Goal: Find specific page/section: Find specific page/section

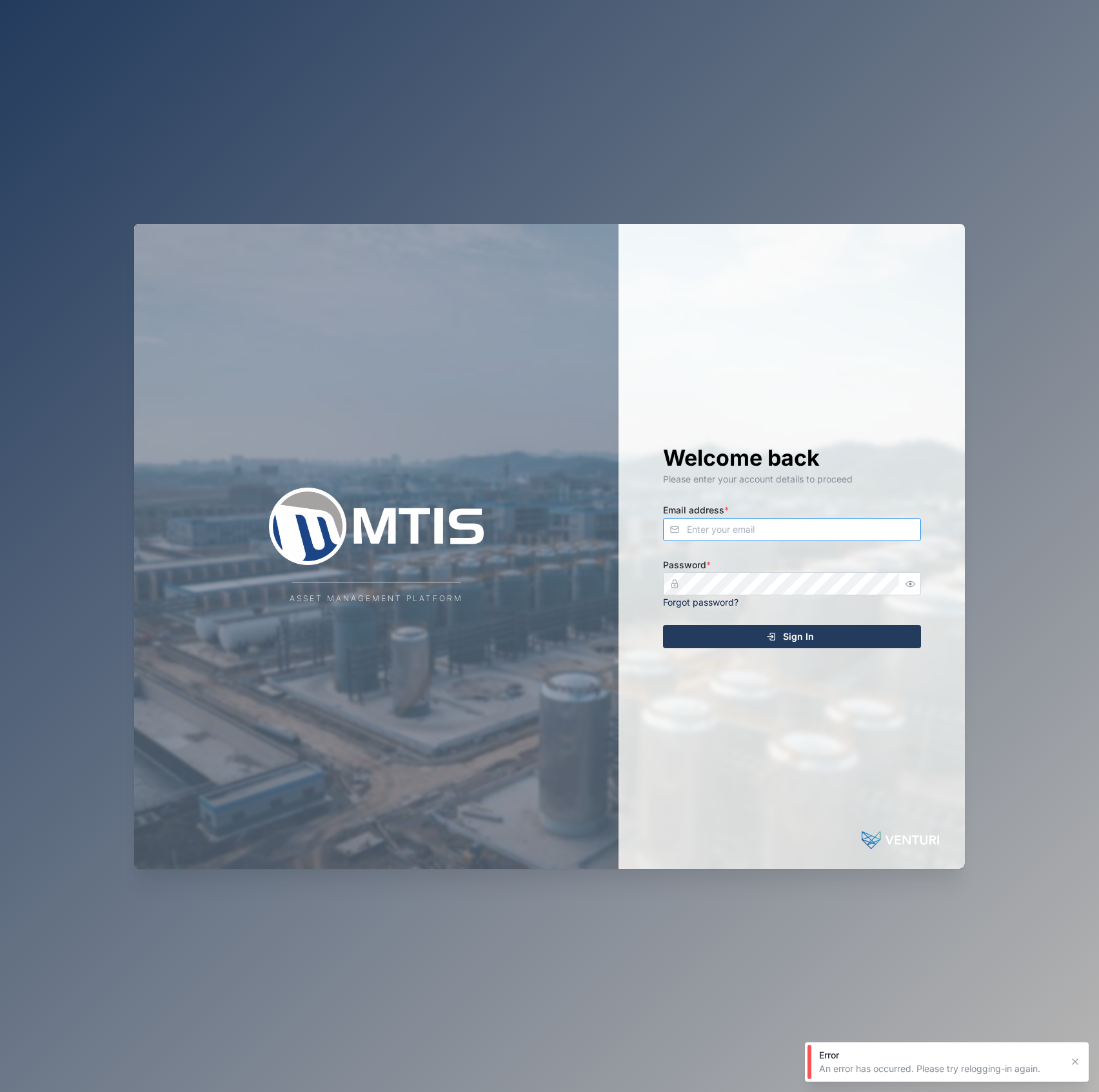
click at [707, 530] on input "Email address *" at bounding box center [792, 530] width 258 height 23
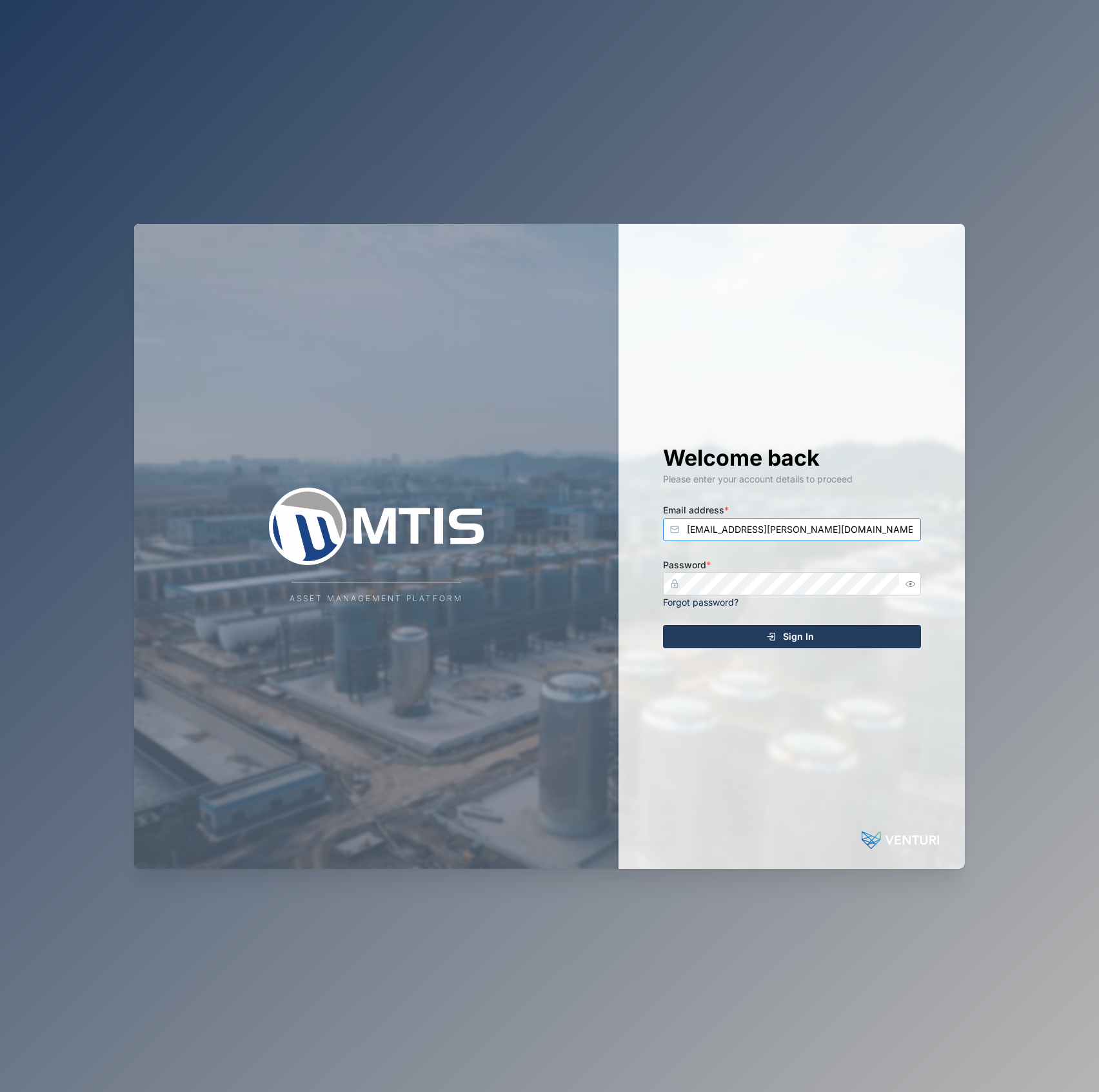
type input "declan.delahunty@venturi.io"
click at [663, 625] on button "Sign In" at bounding box center [792, 636] width 258 height 23
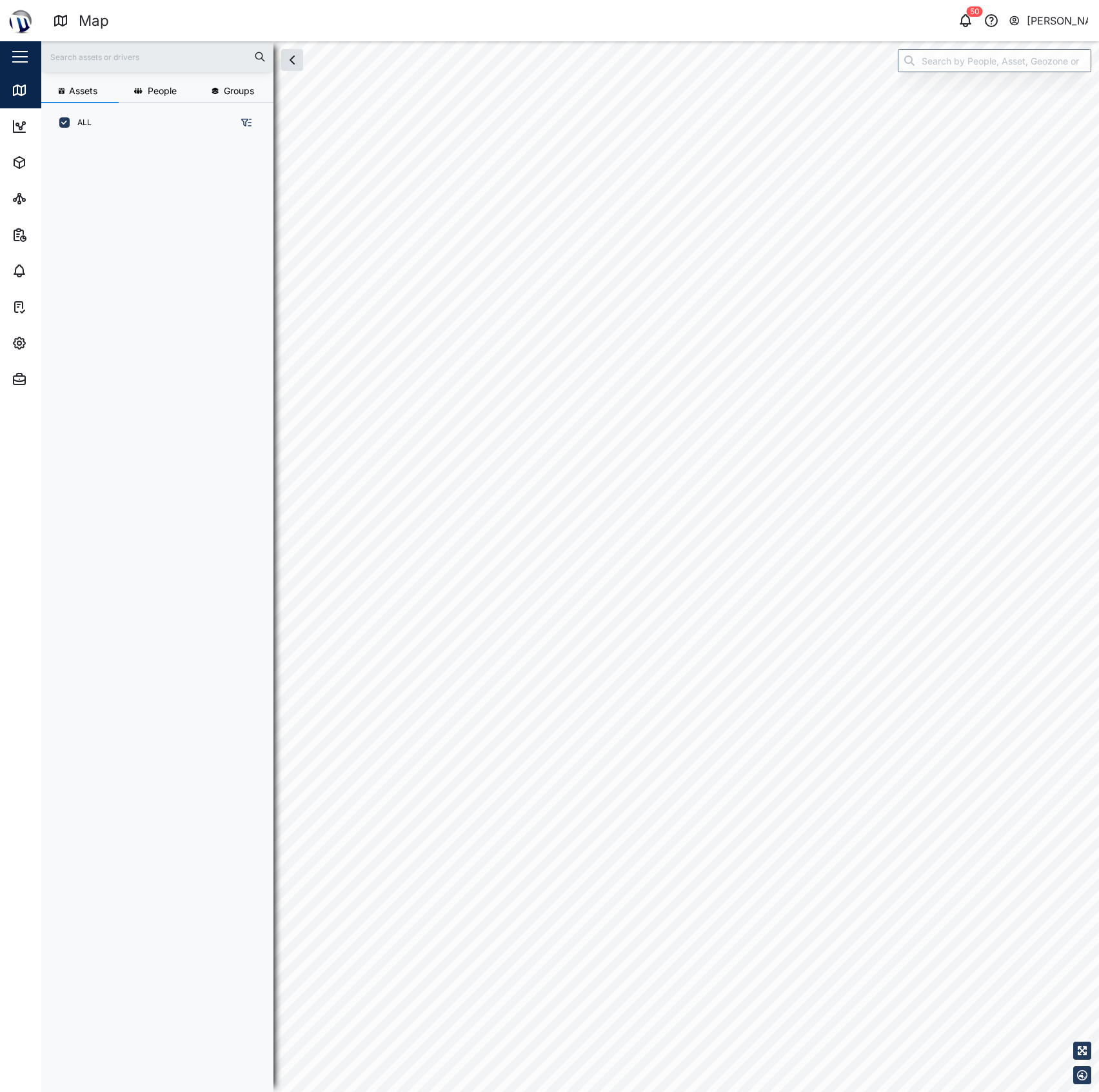
scroll to position [930, 199]
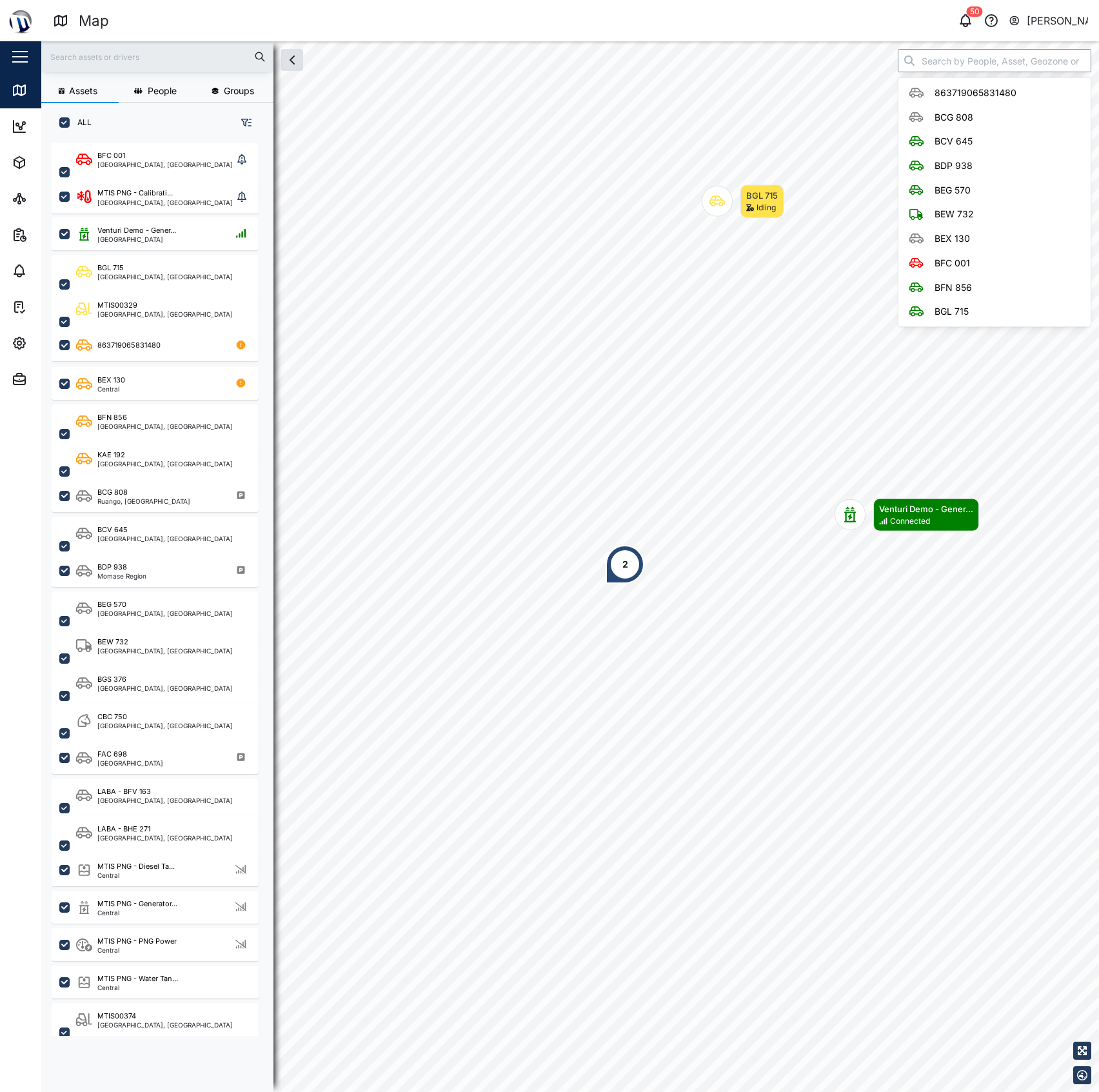
click at [930, 59] on input "search" at bounding box center [995, 60] width 194 height 23
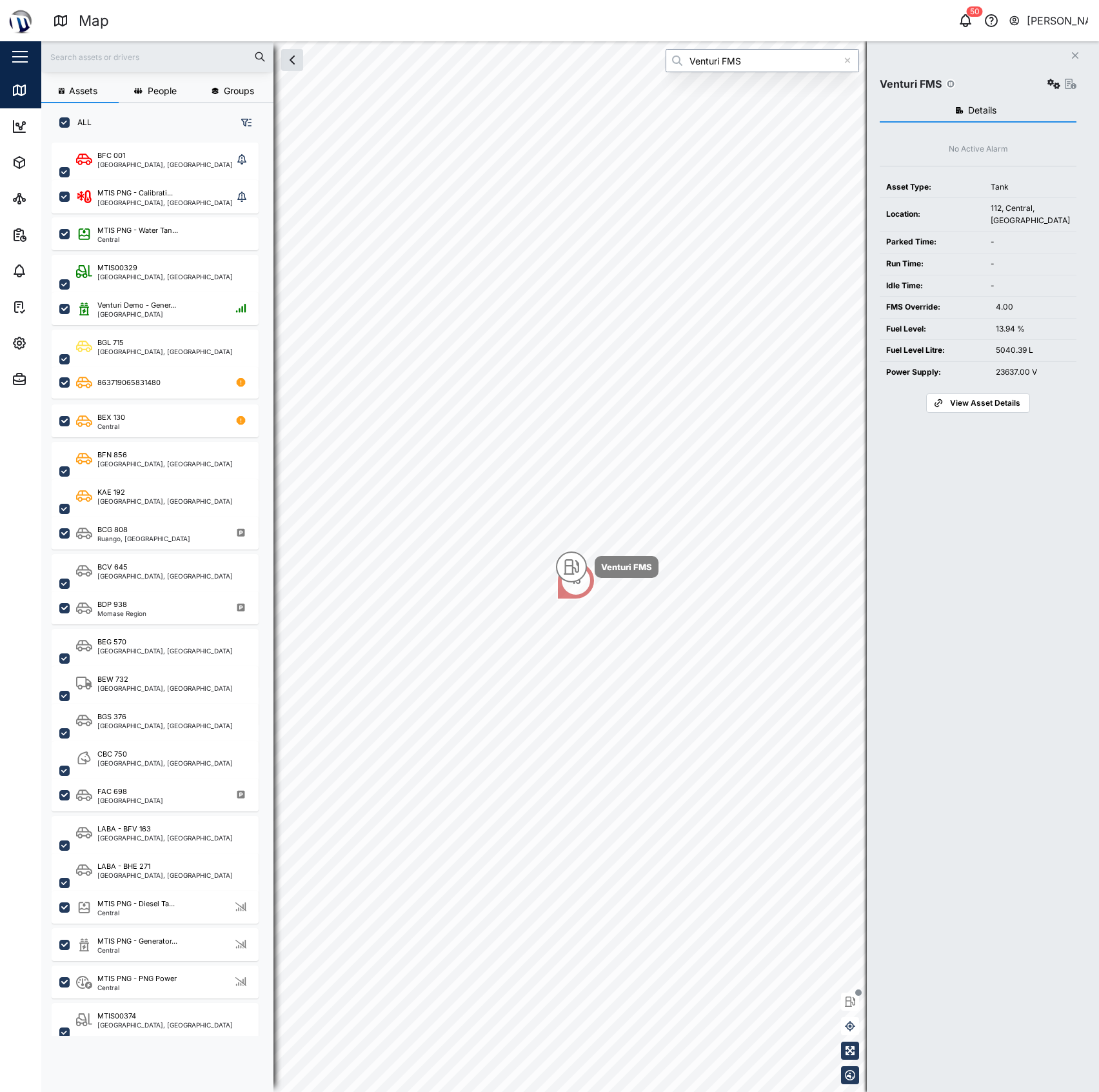
type input "Venturi FMS"
click at [1045, 85] on button "button" at bounding box center [1054, 83] width 18 height 18
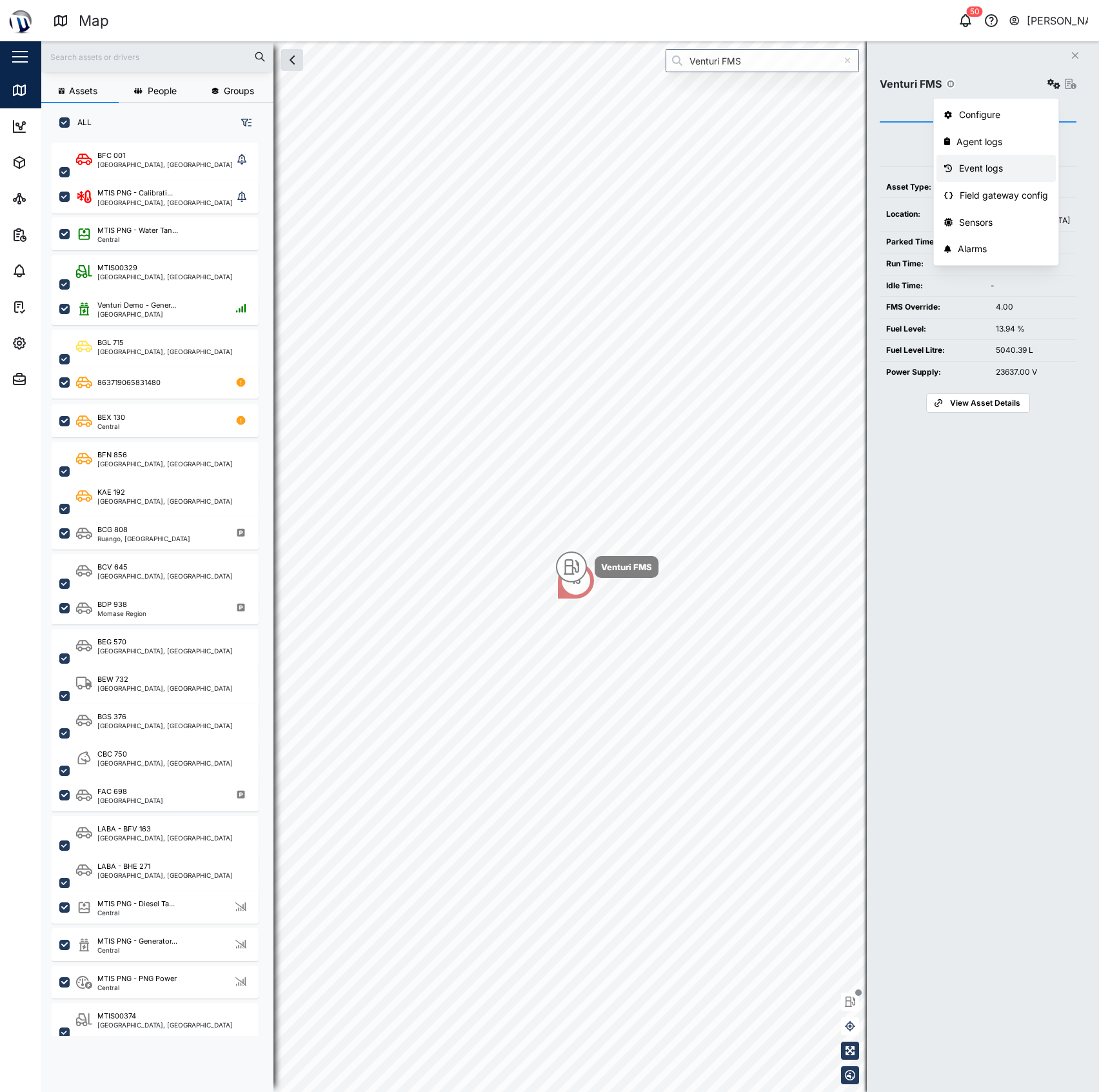
click at [1005, 173] on div "Event logs" at bounding box center [1003, 168] width 89 height 14
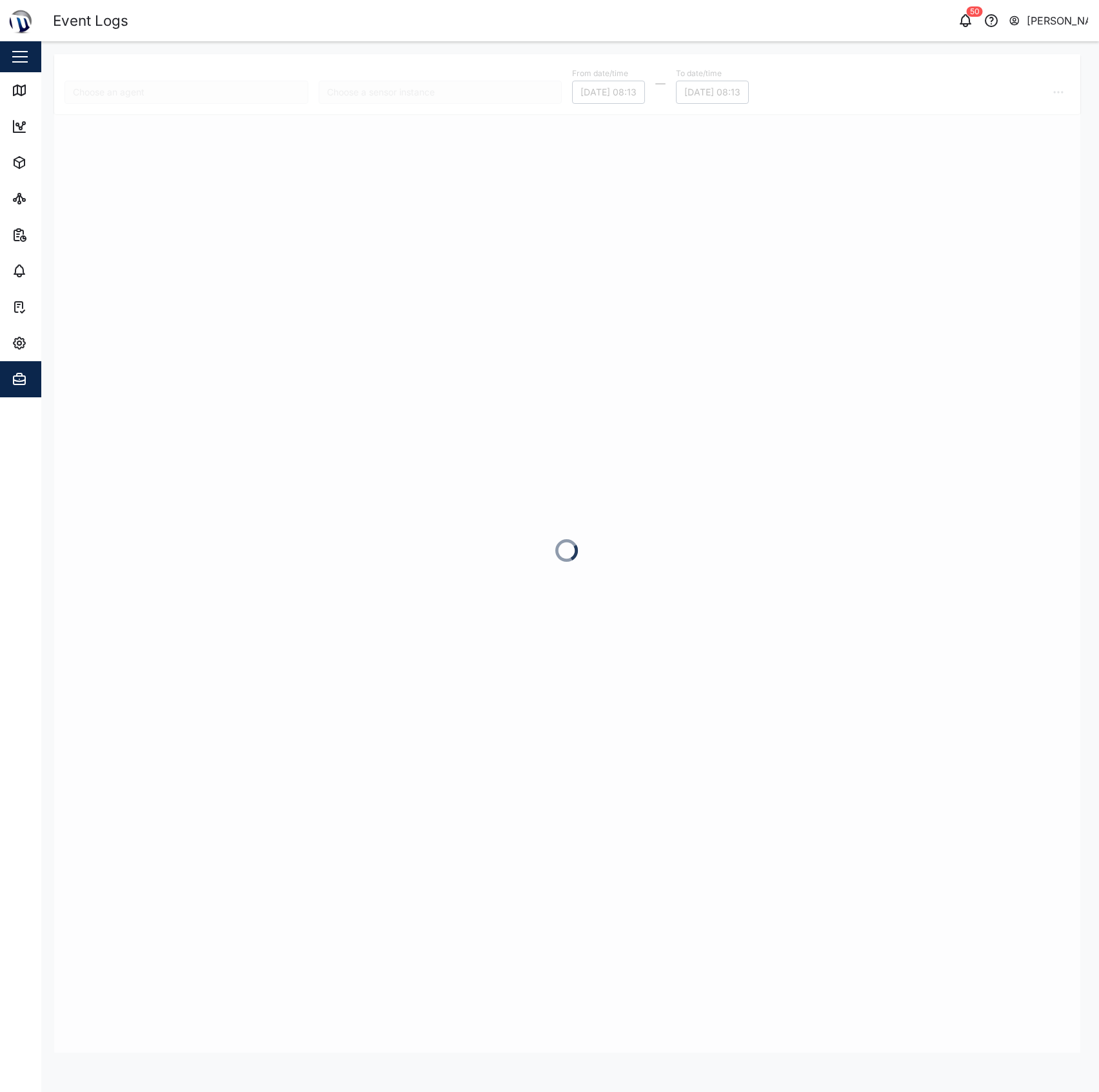
type input "Venturi FMS"
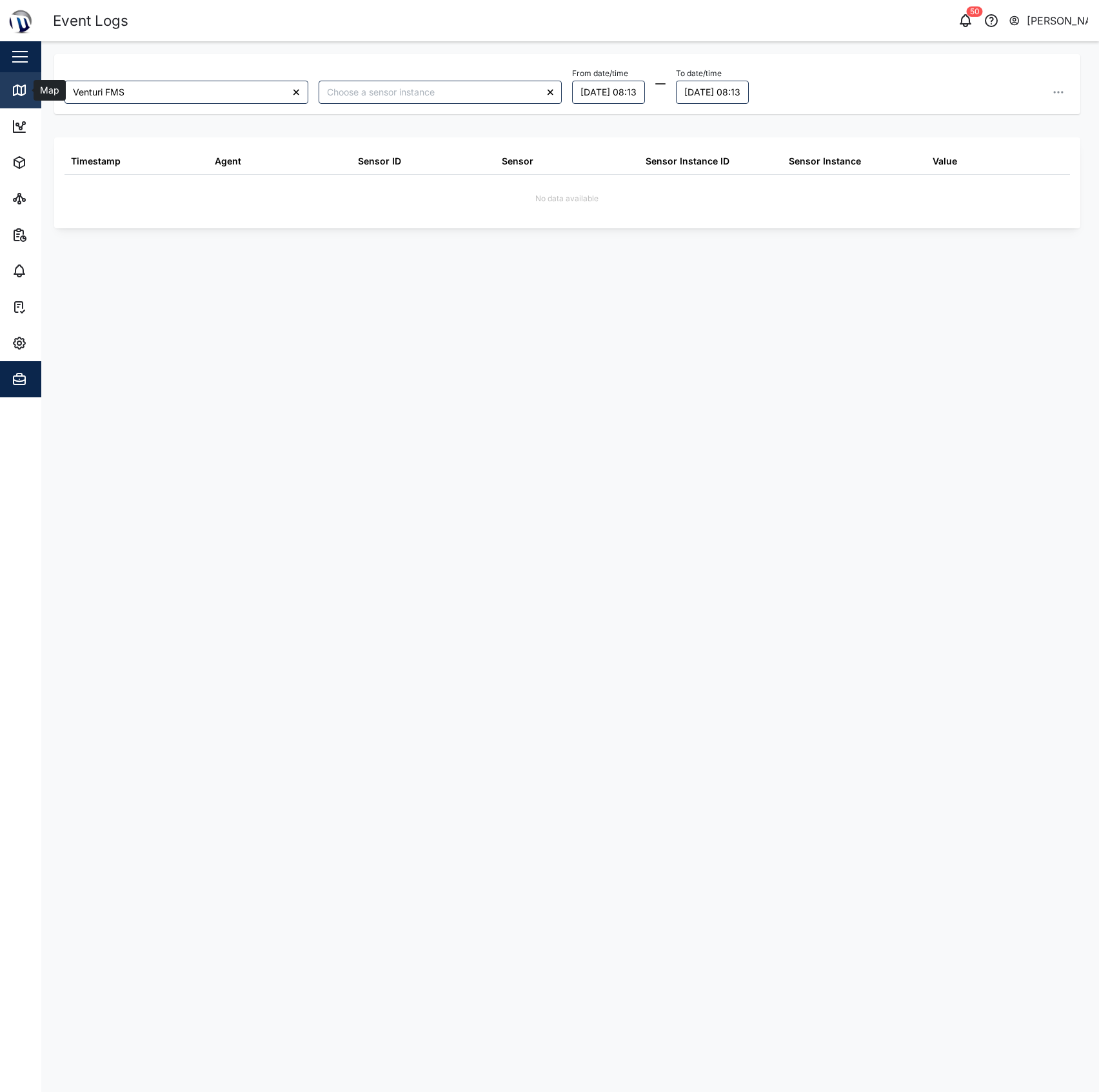
click at [19, 98] on link "Map" at bounding box center [84, 90] width 168 height 36
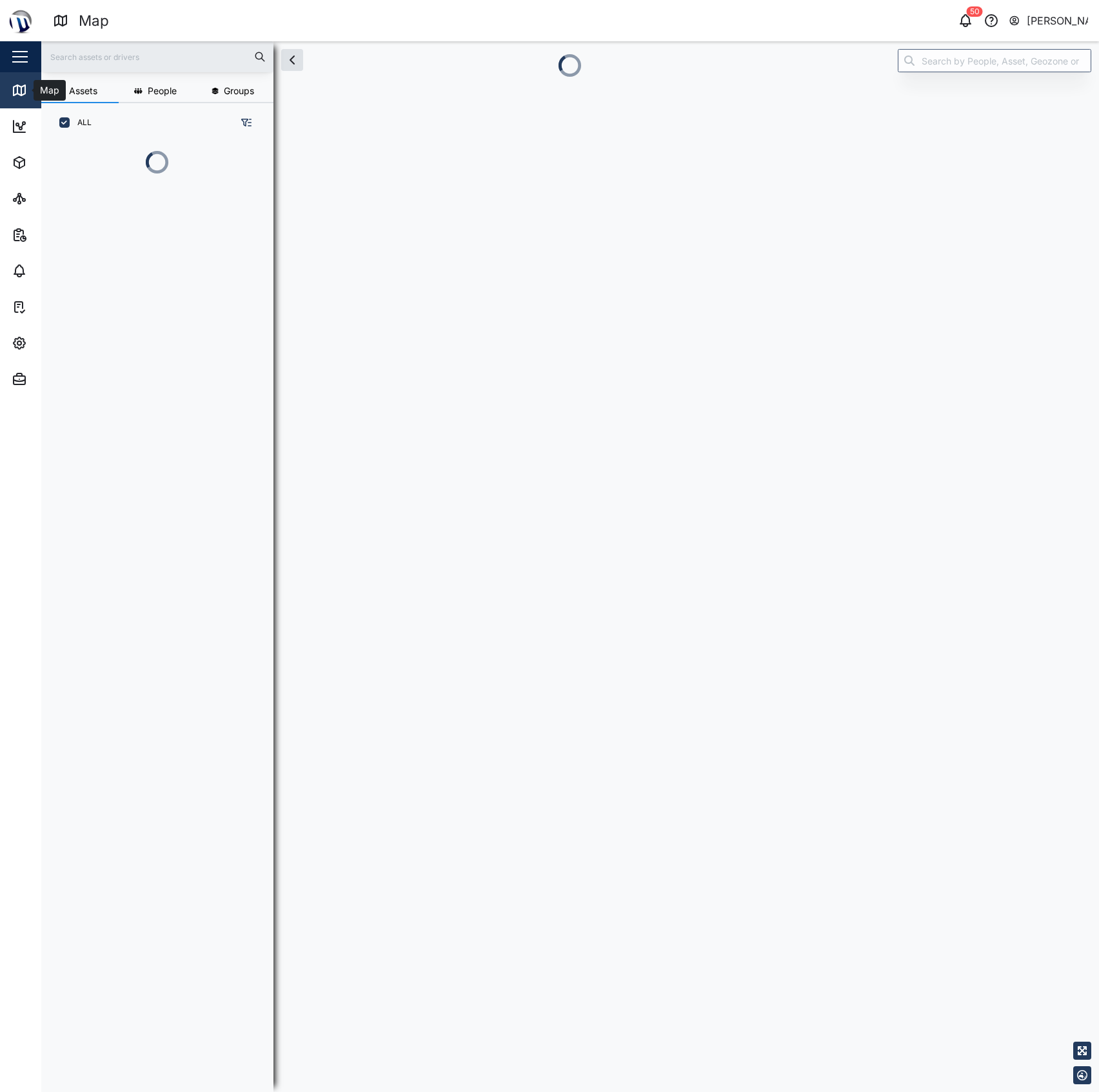
scroll to position [12, 13]
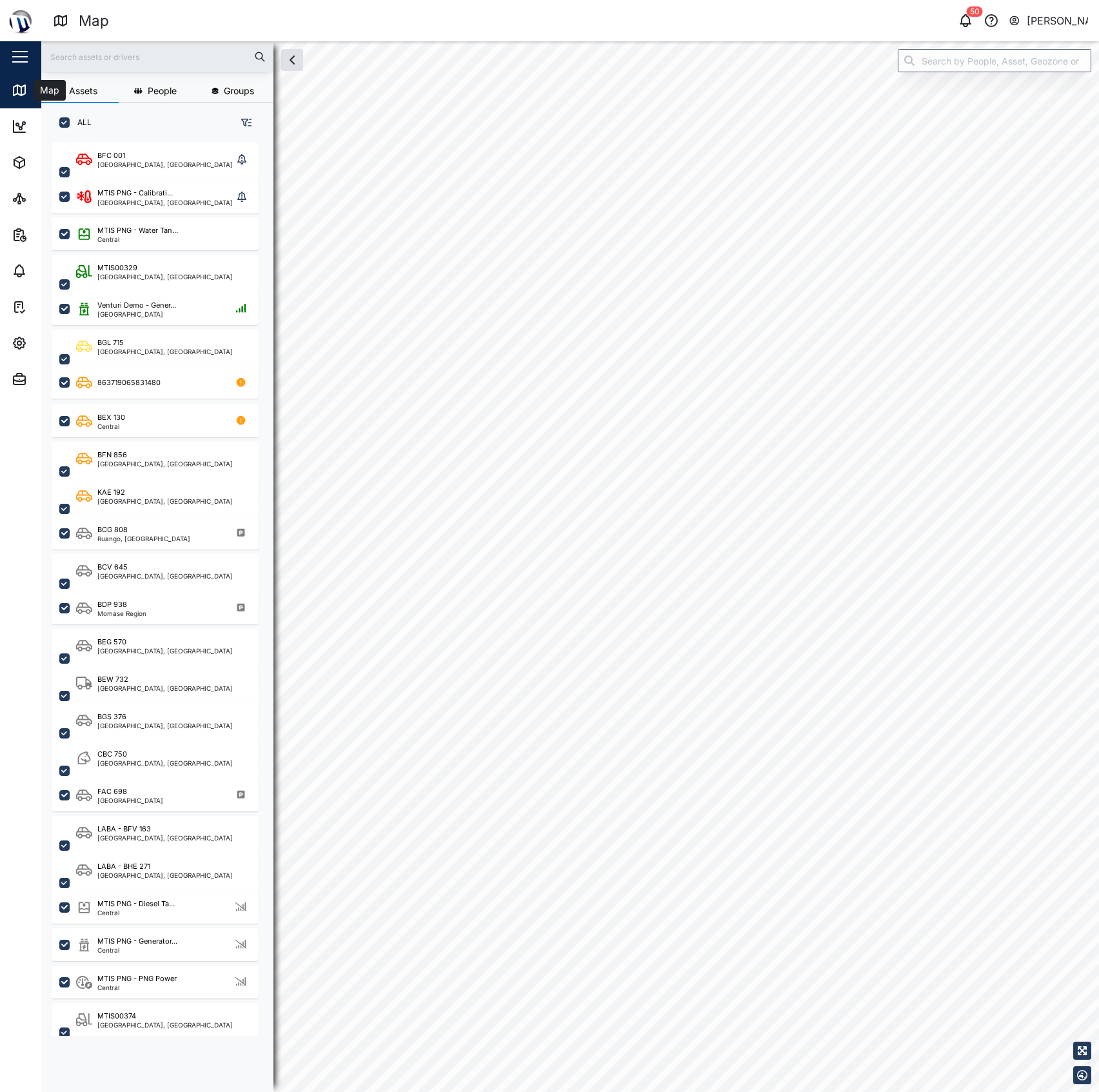
checkbox input "true"
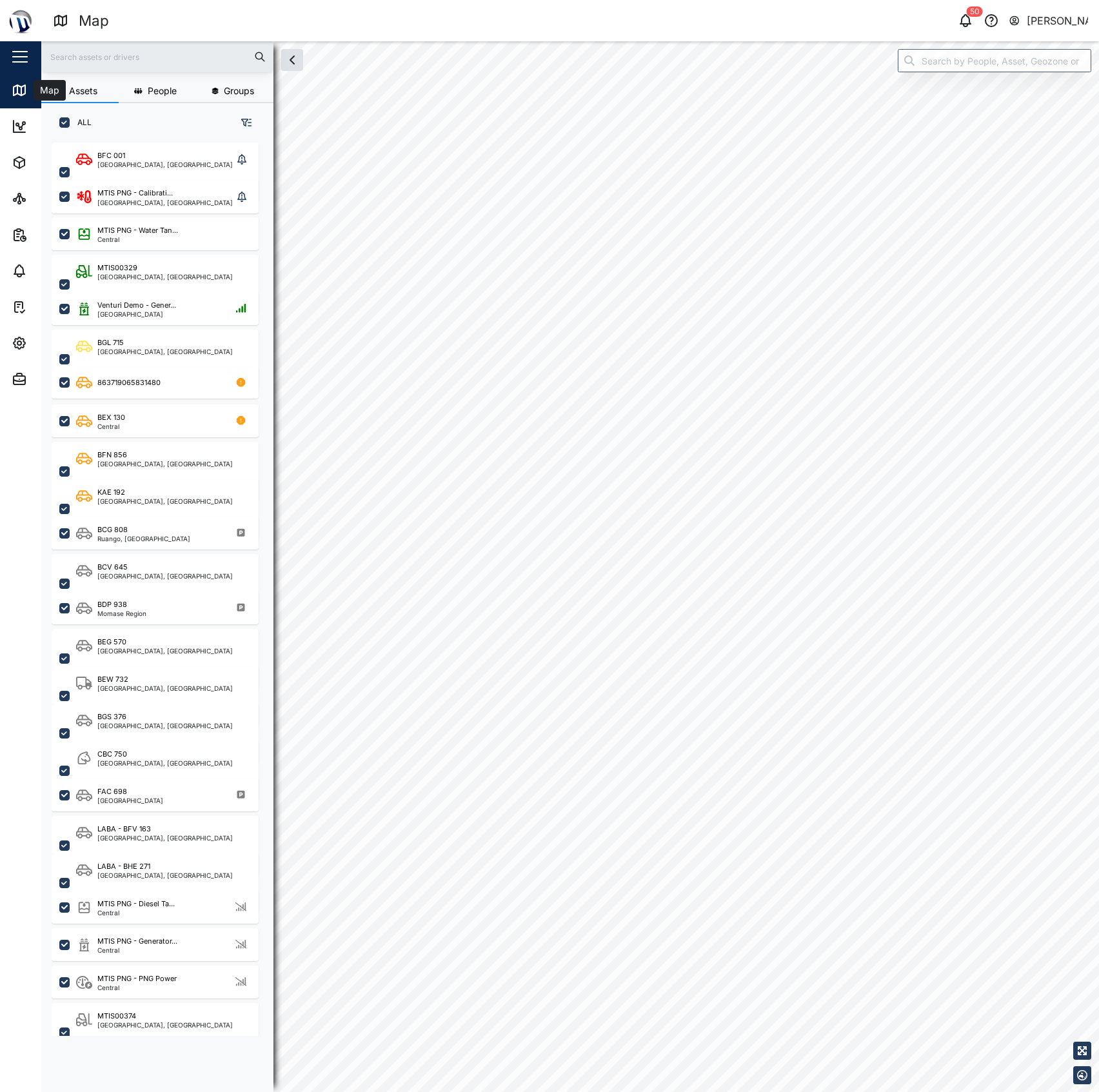
checkbox input "true"
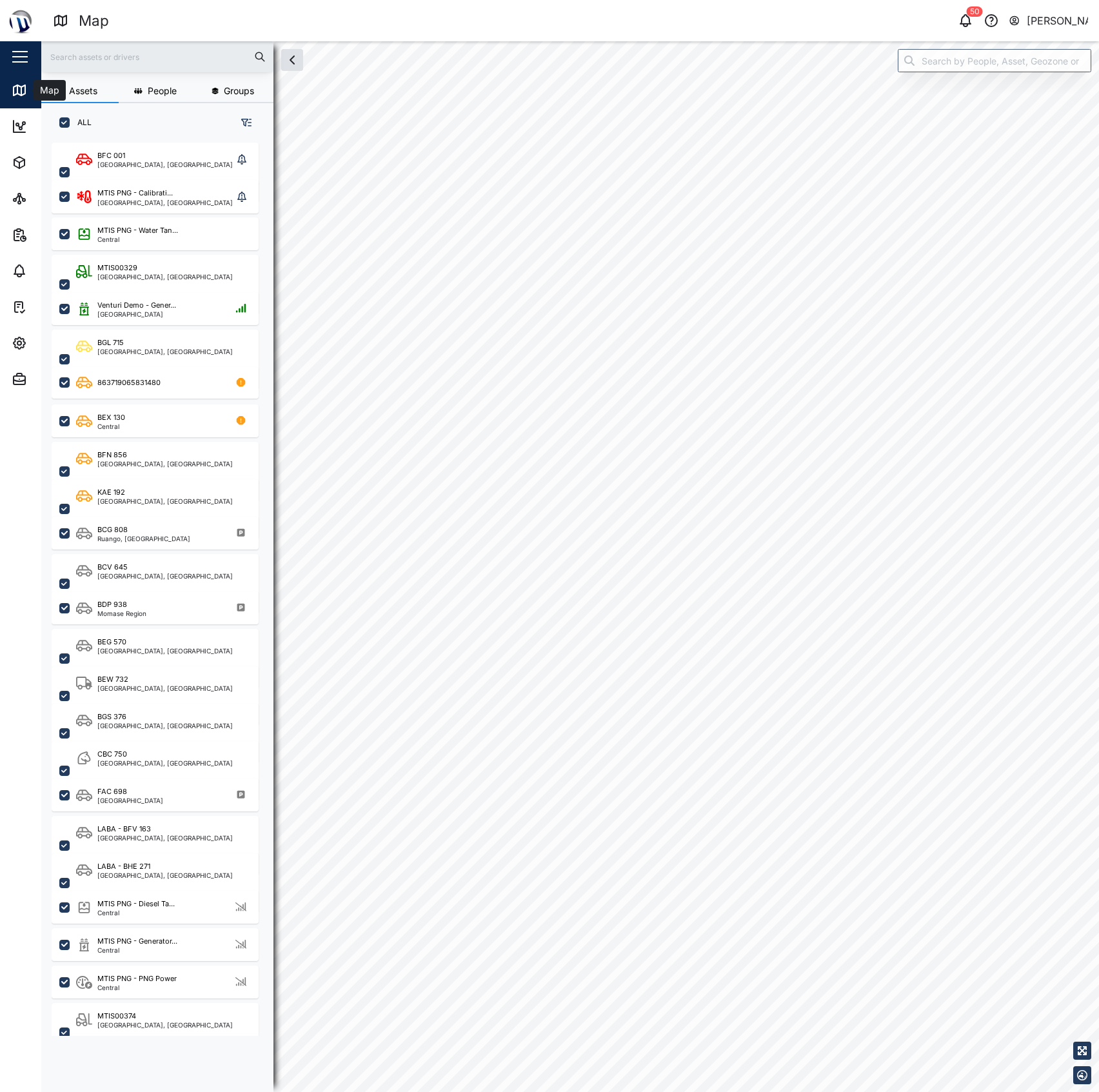
checkbox input "true"
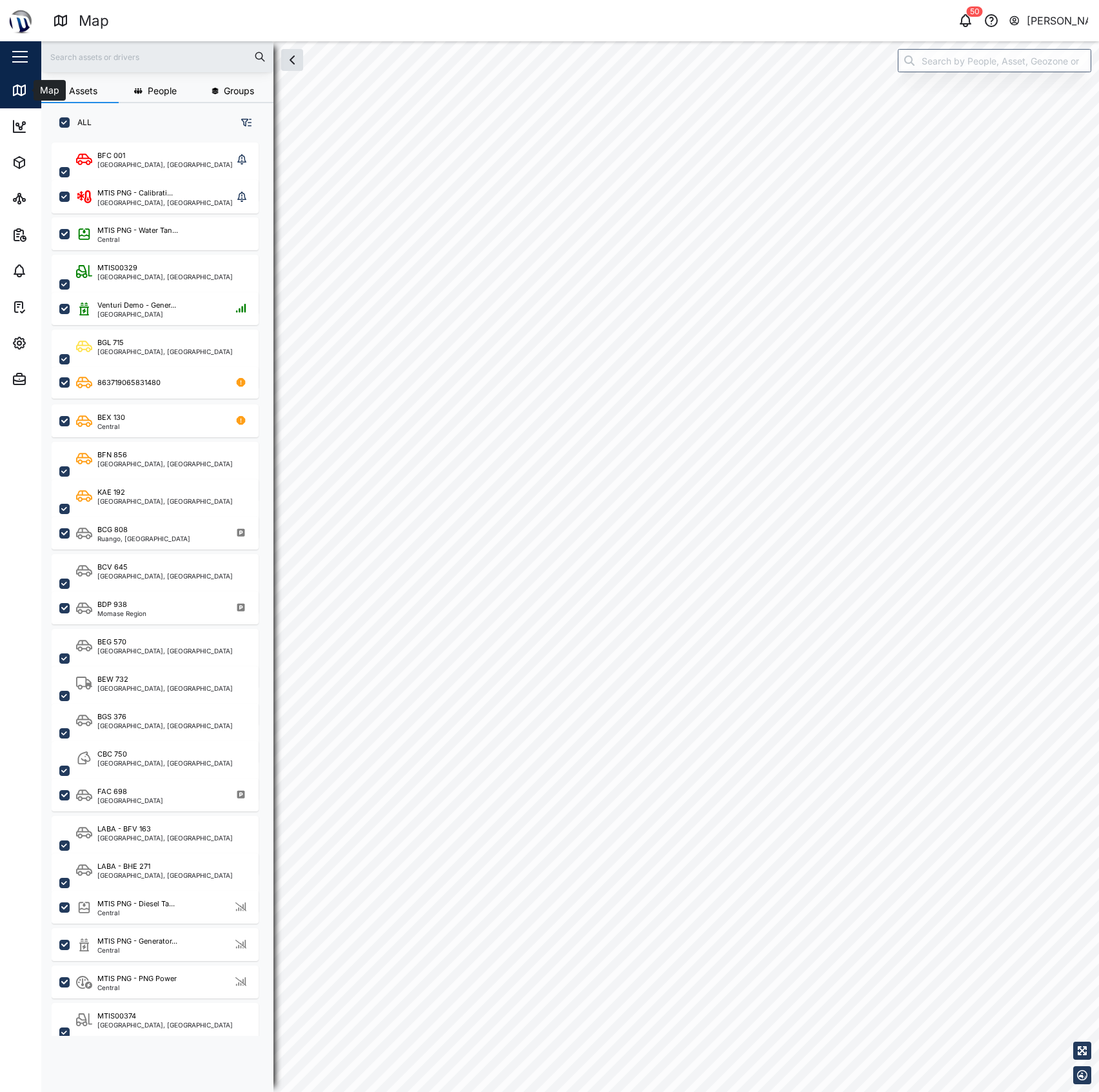
checkbox input "true"
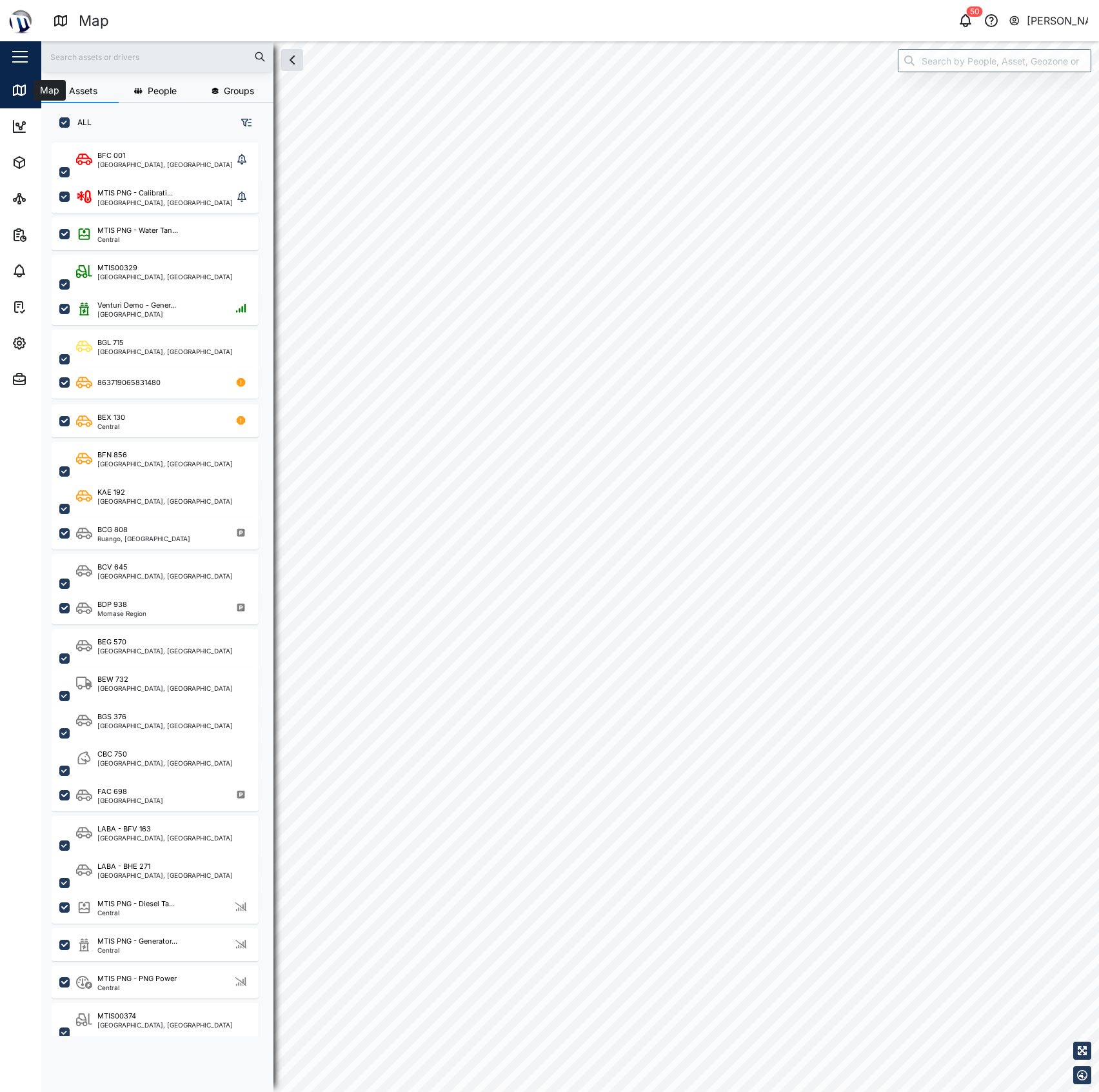
checkbox input "true"
click at [941, 58] on input "search" at bounding box center [995, 60] width 194 height 23
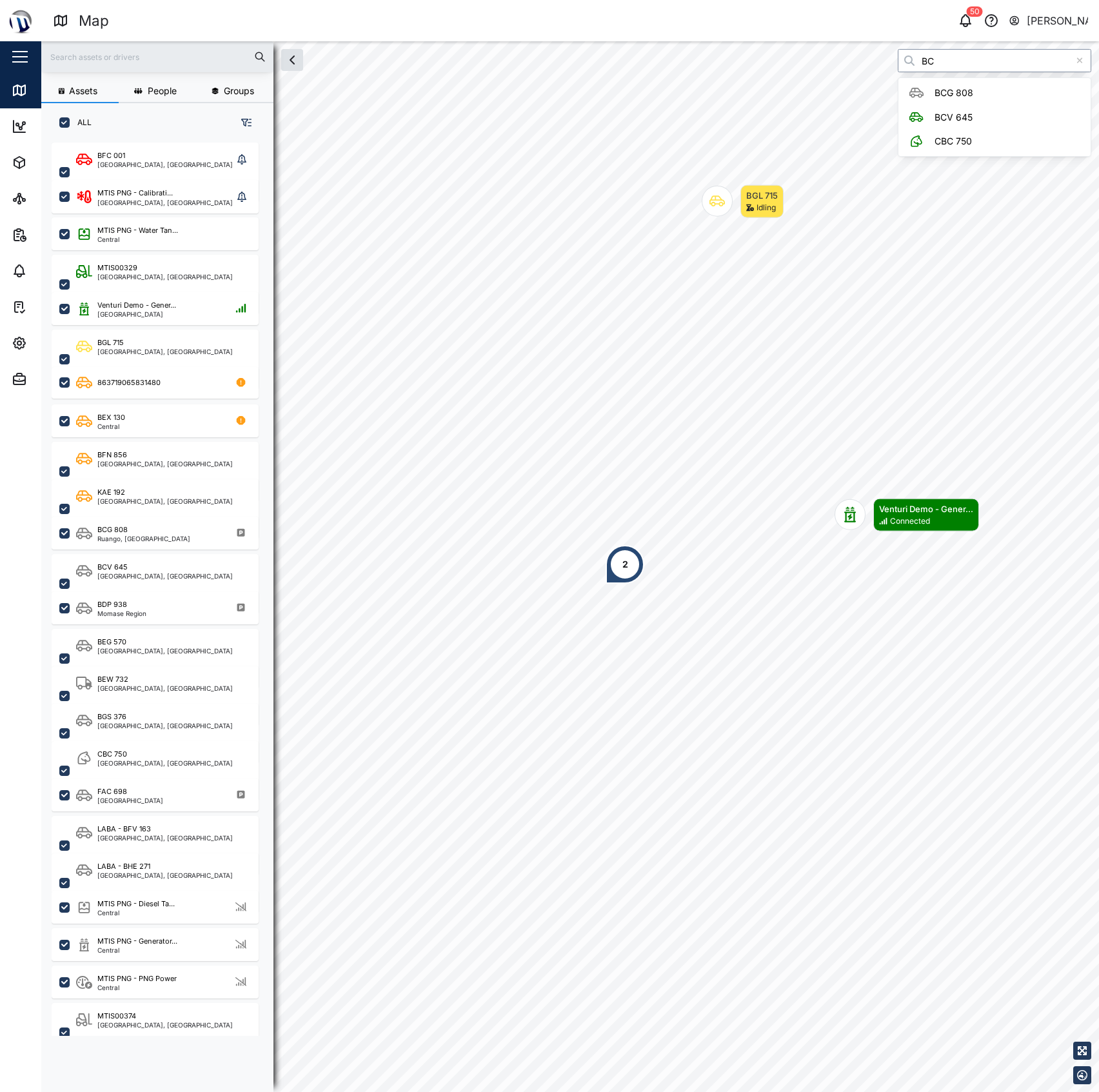
type input "B"
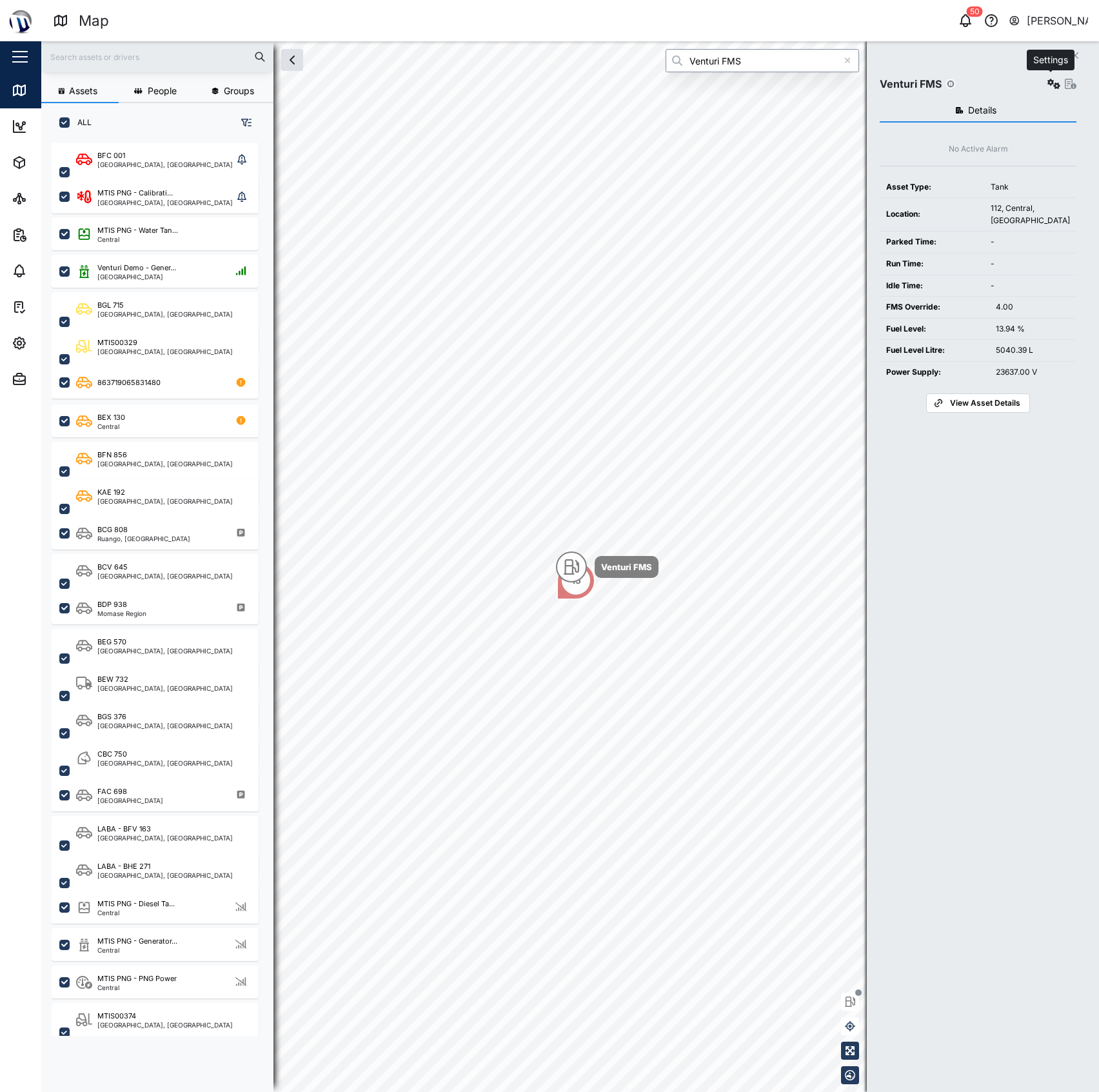
type input "Venturi FMS"
click at [1051, 83] on icon "button" at bounding box center [1054, 83] width 12 height 11
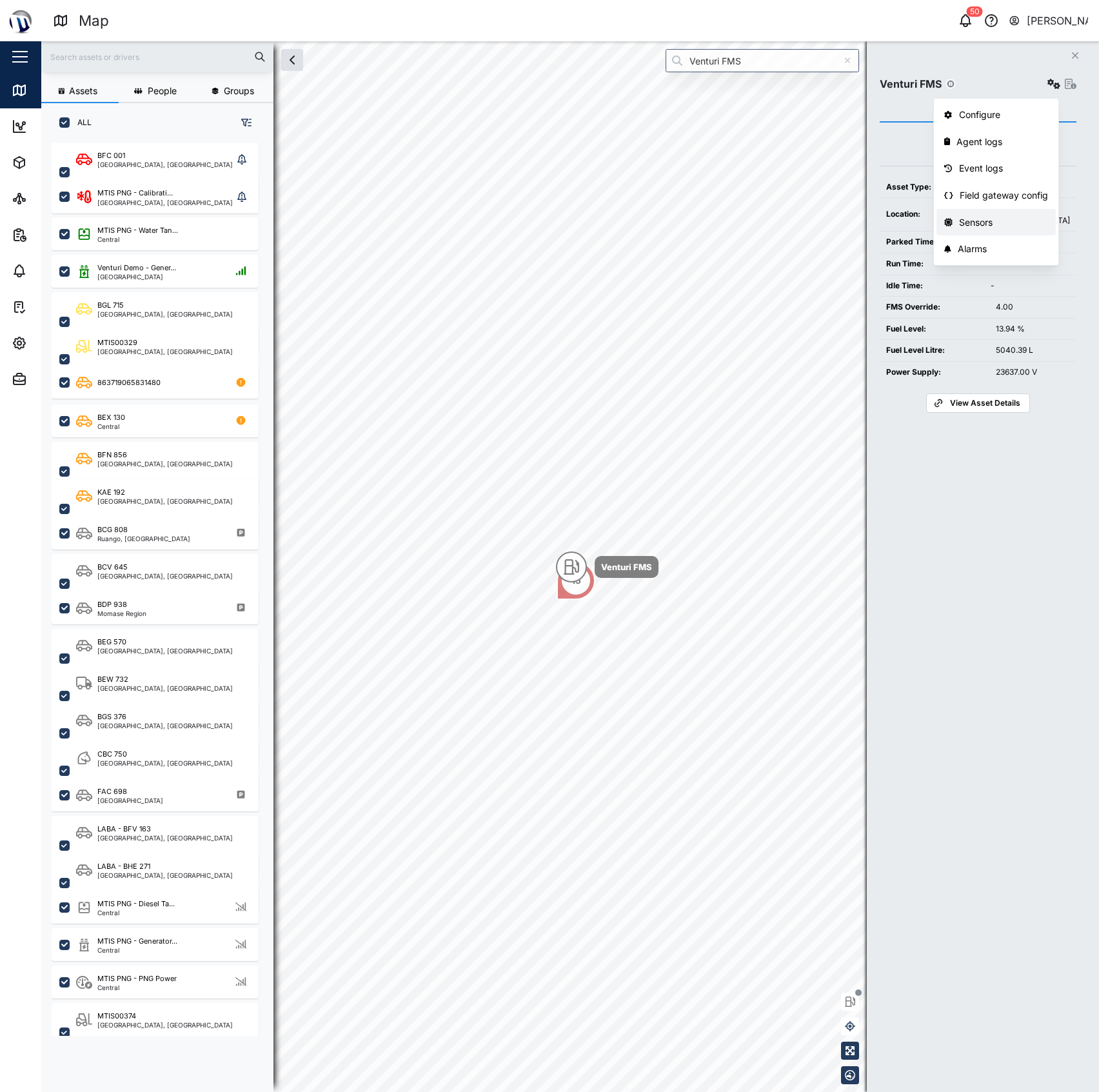
click at [1000, 226] on div "Sensors" at bounding box center [1003, 222] width 89 height 14
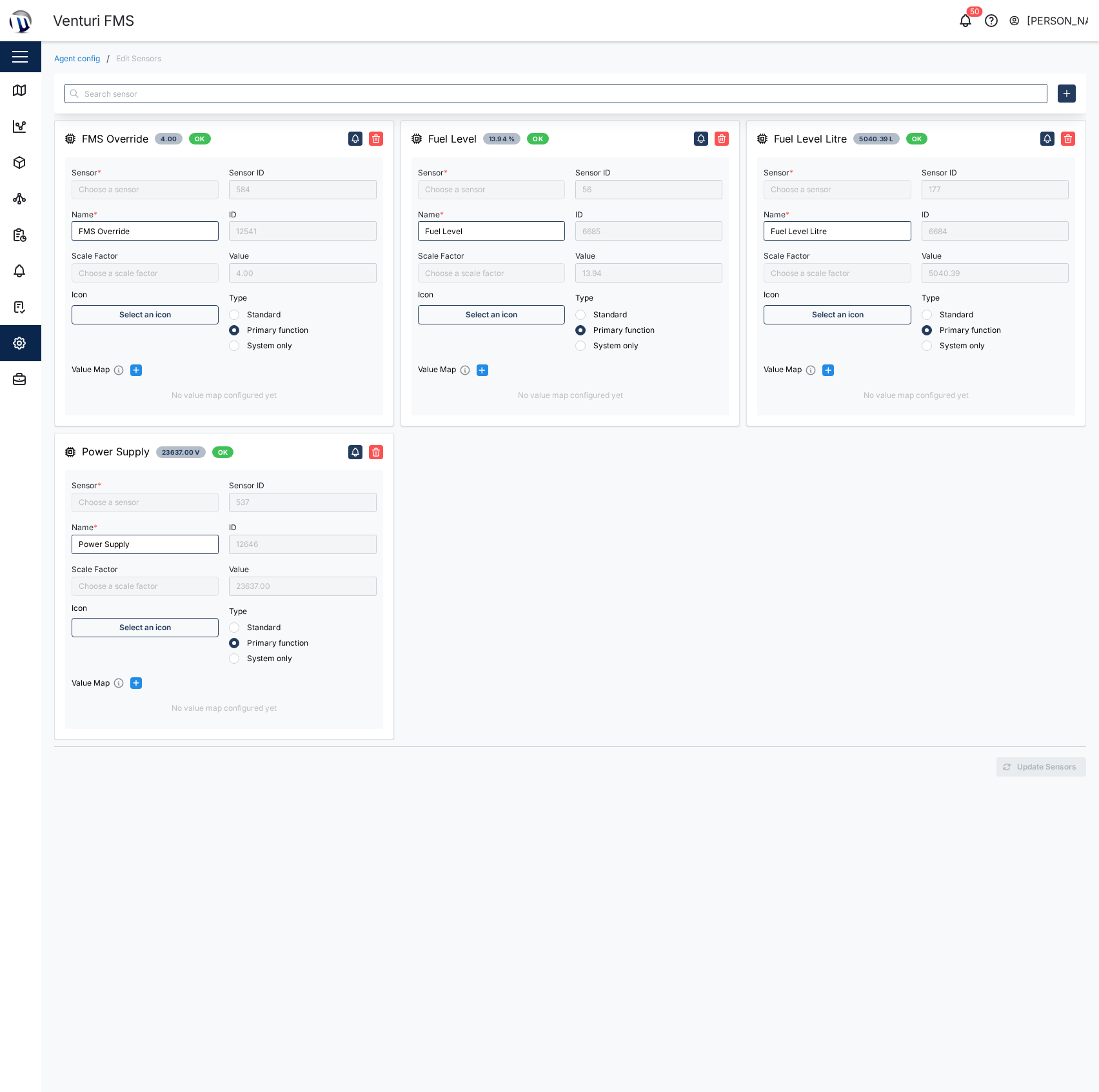
type input "Fuel level"
type input "FMS Override"
type input "Ext Power Source Voltage"
type input "Fuel Level Liter"
type input "Vega C11 MTIS"
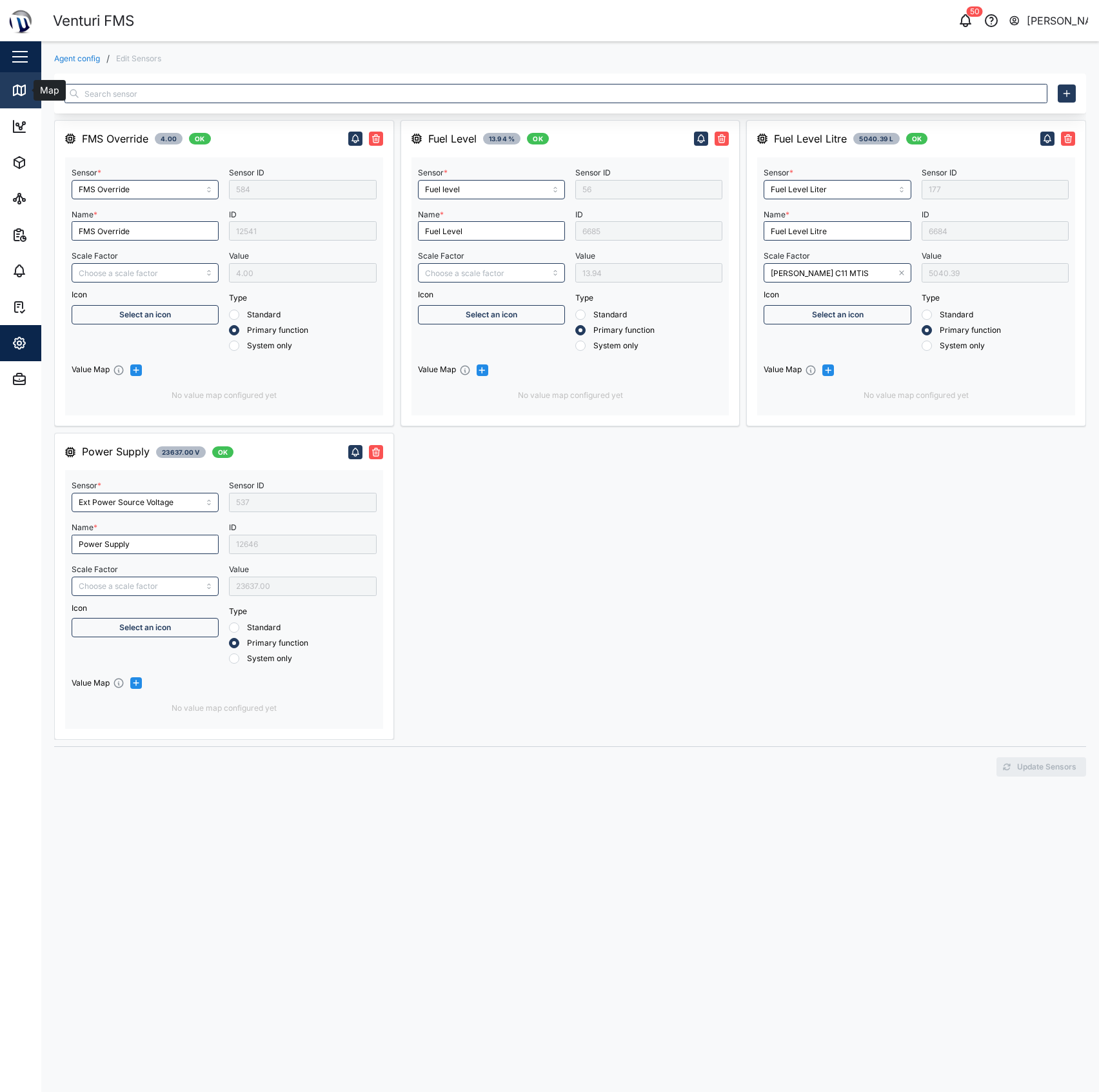
click at [27, 93] on div "Map" at bounding box center [36, 90] width 51 height 15
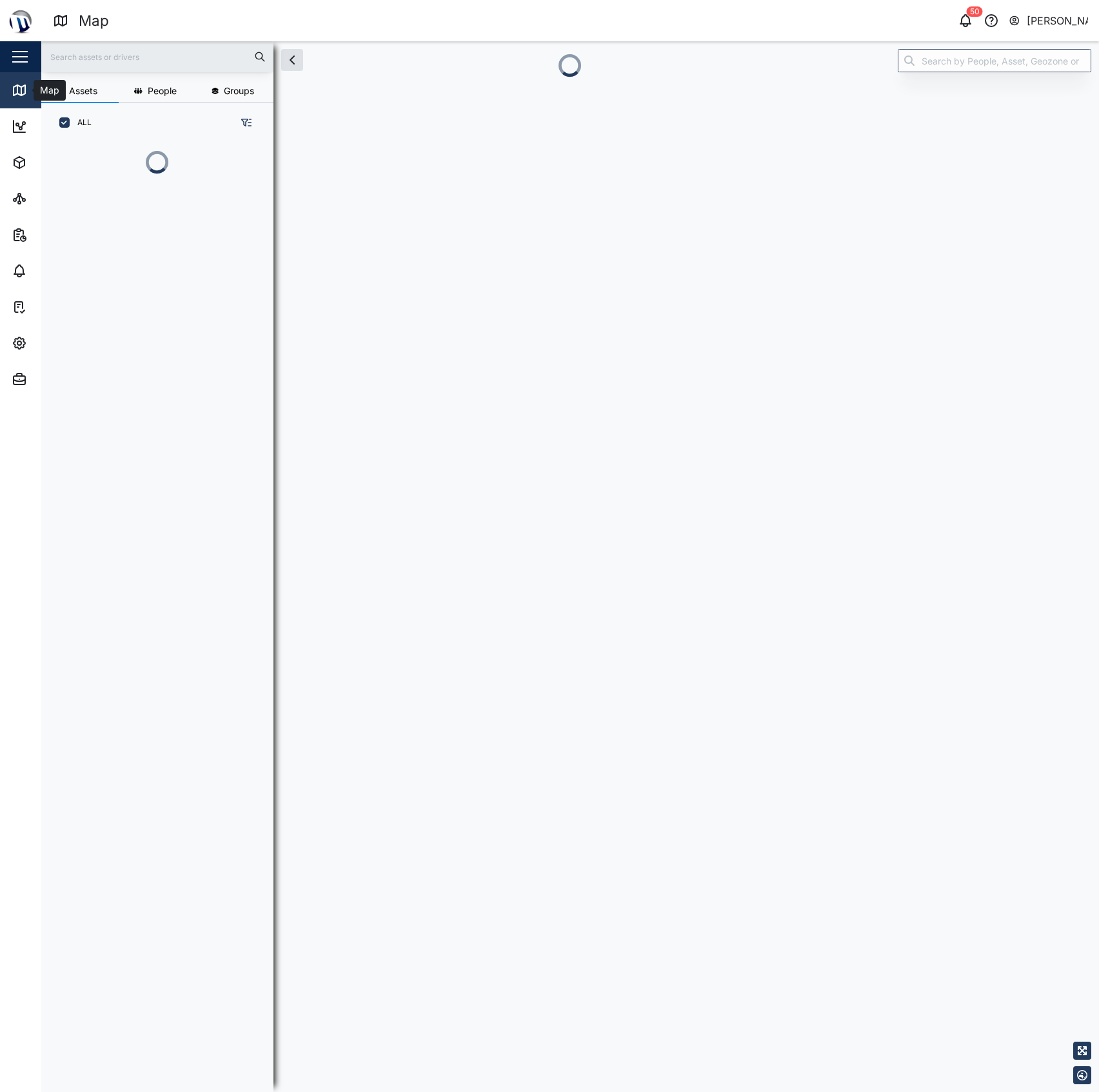
scroll to position [12, 13]
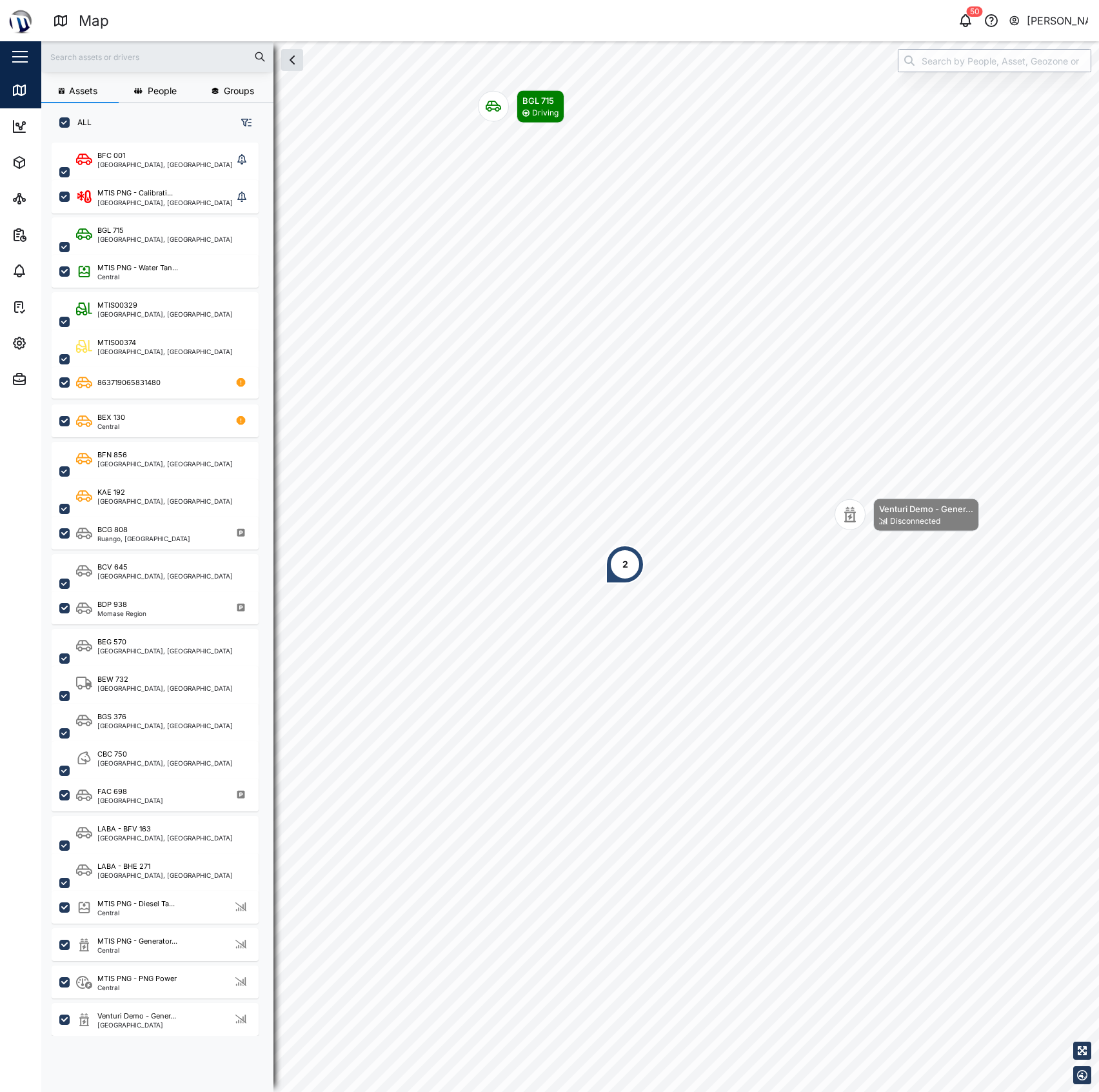
click at [964, 62] on input "search" at bounding box center [995, 60] width 194 height 23
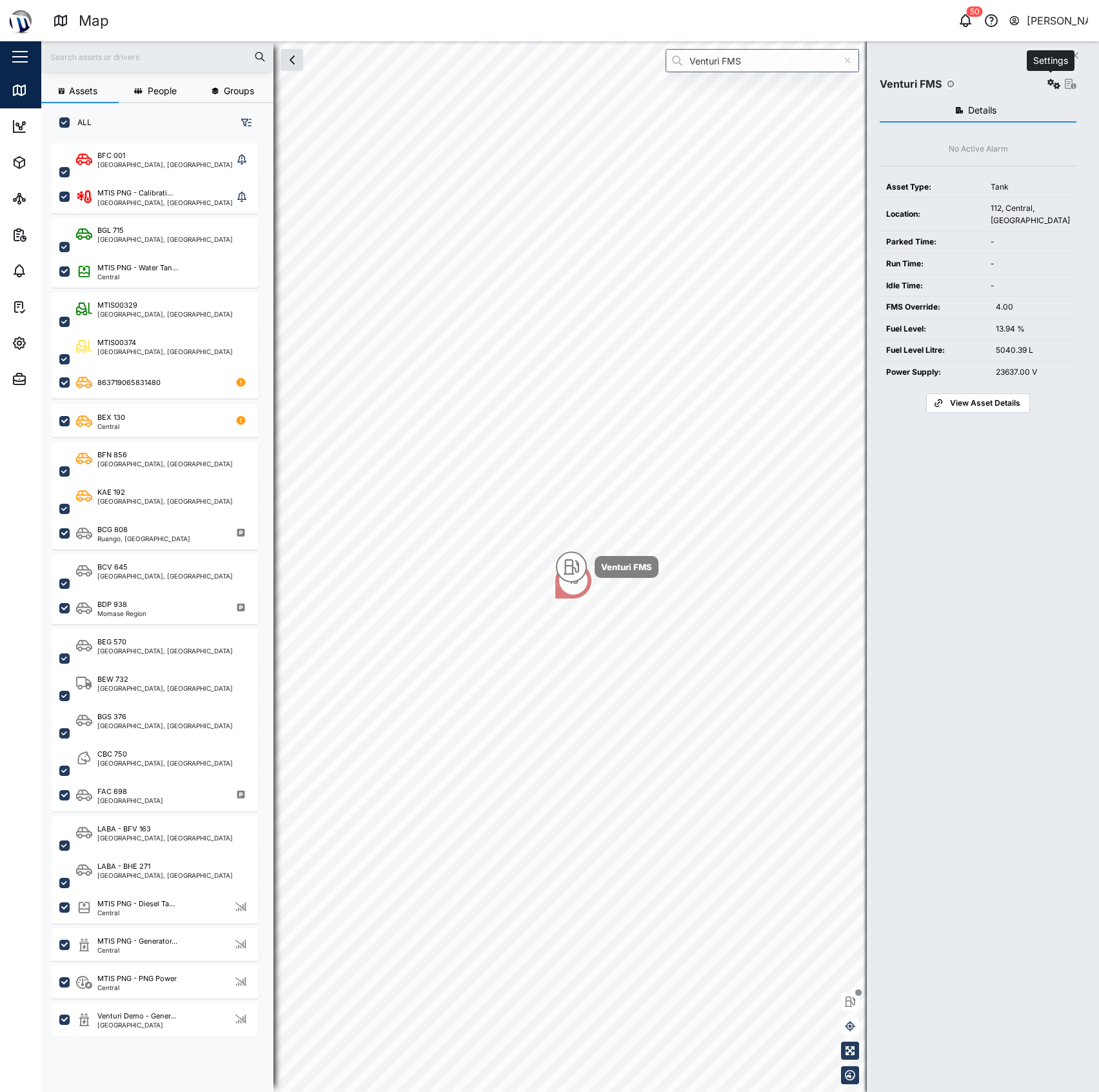
click at [1054, 82] on icon "button" at bounding box center [1054, 83] width 12 height 11
click at [1023, 330] on div "13.94 %" at bounding box center [1033, 329] width 74 height 12
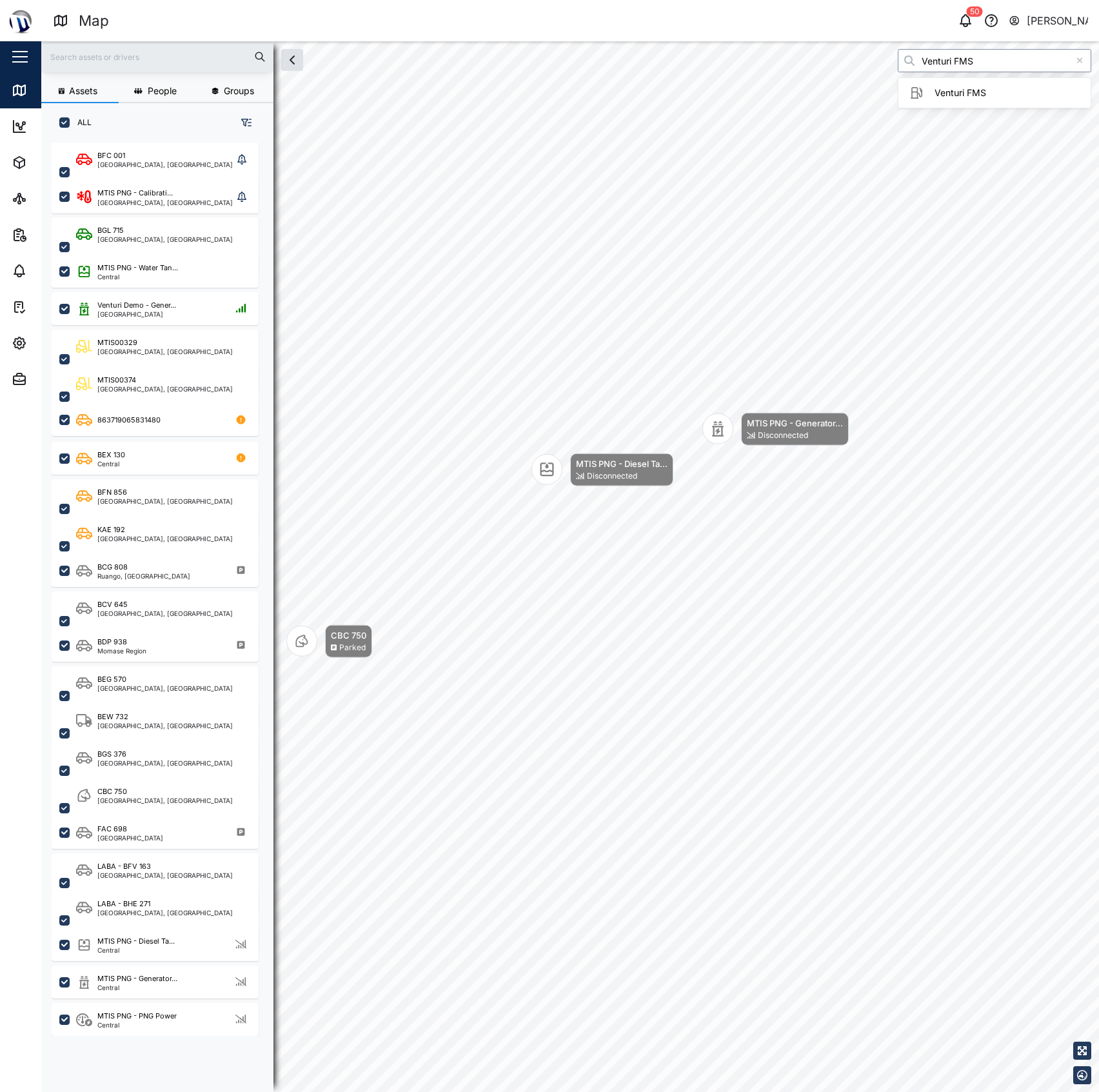
click at [986, 60] on input "Venturi FMS" at bounding box center [995, 60] width 194 height 23
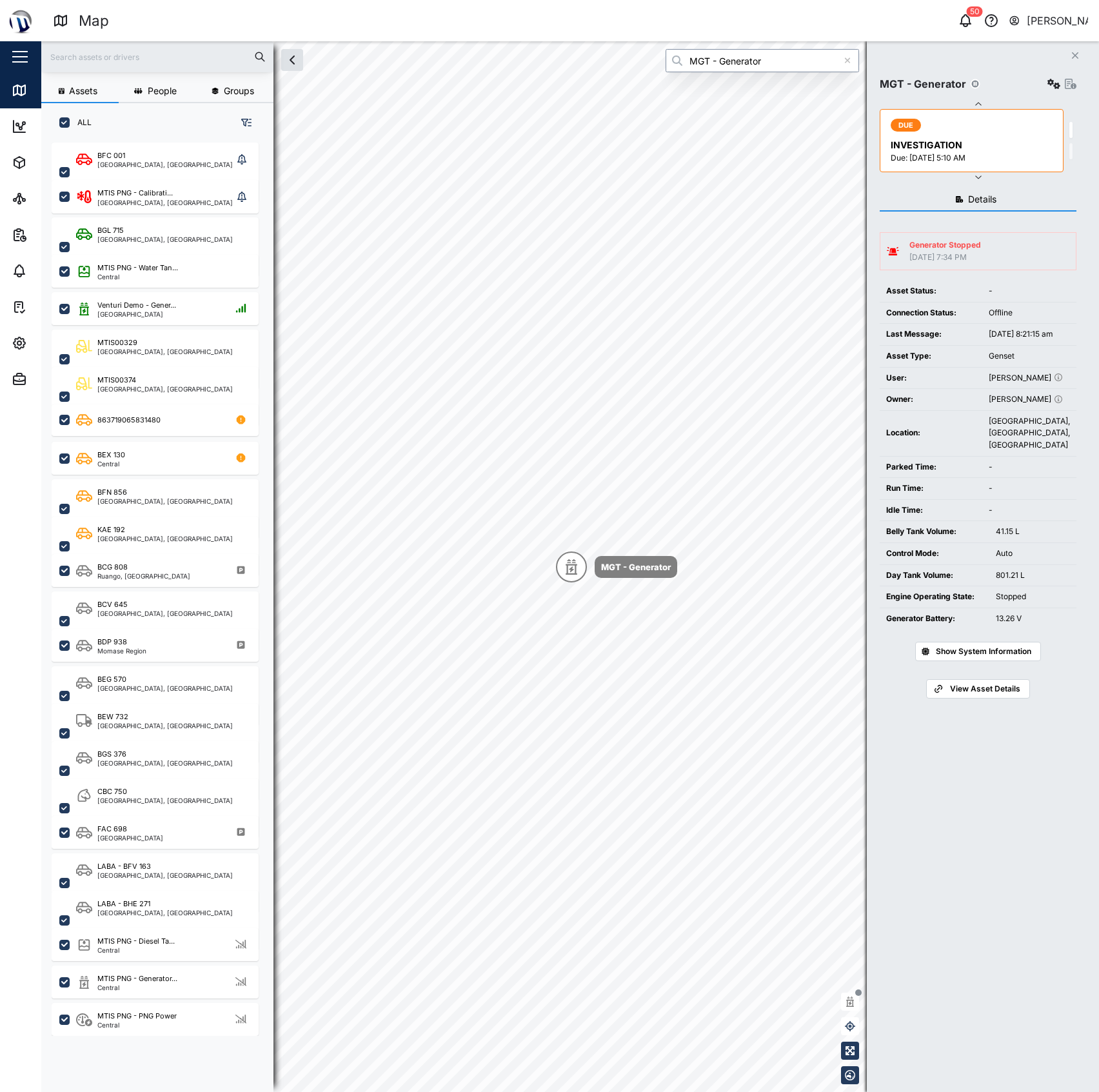
type input "MGT - Generator"
drag, startPoint x: 1035, startPoint y: 599, endPoint x: 891, endPoint y: 601, distance: 144.0
click at [891, 586] on tr "Day Tank Volume: 801.21 L" at bounding box center [978, 575] width 197 height 22
click at [981, 608] on td "Engine Operating State:" at bounding box center [935, 597] width 109 height 22
click at [996, 660] on span "Show System Information" at bounding box center [983, 651] width 95 height 18
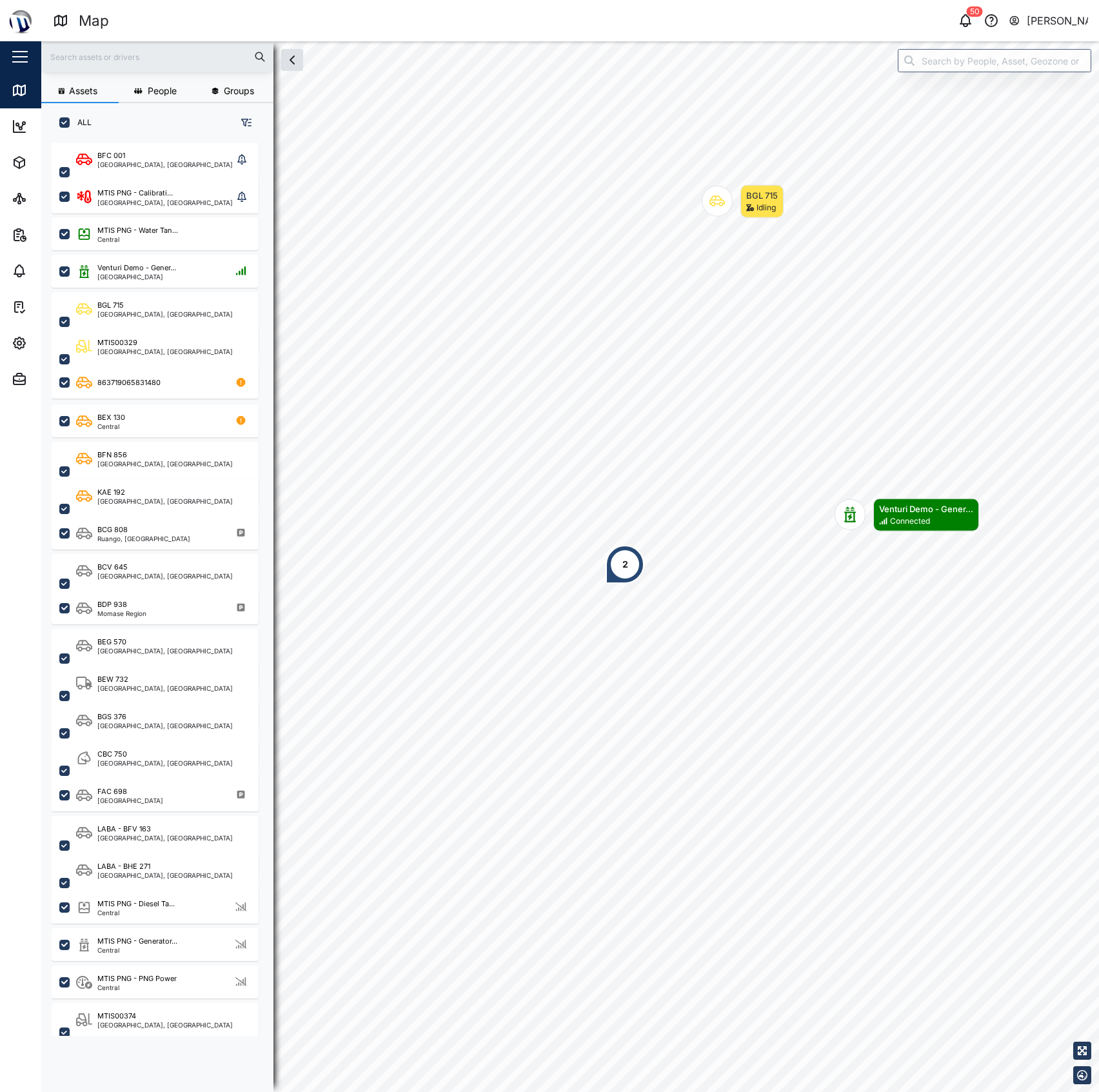
scroll to position [930, 199]
click at [925, 68] on input "search" at bounding box center [995, 60] width 194 height 23
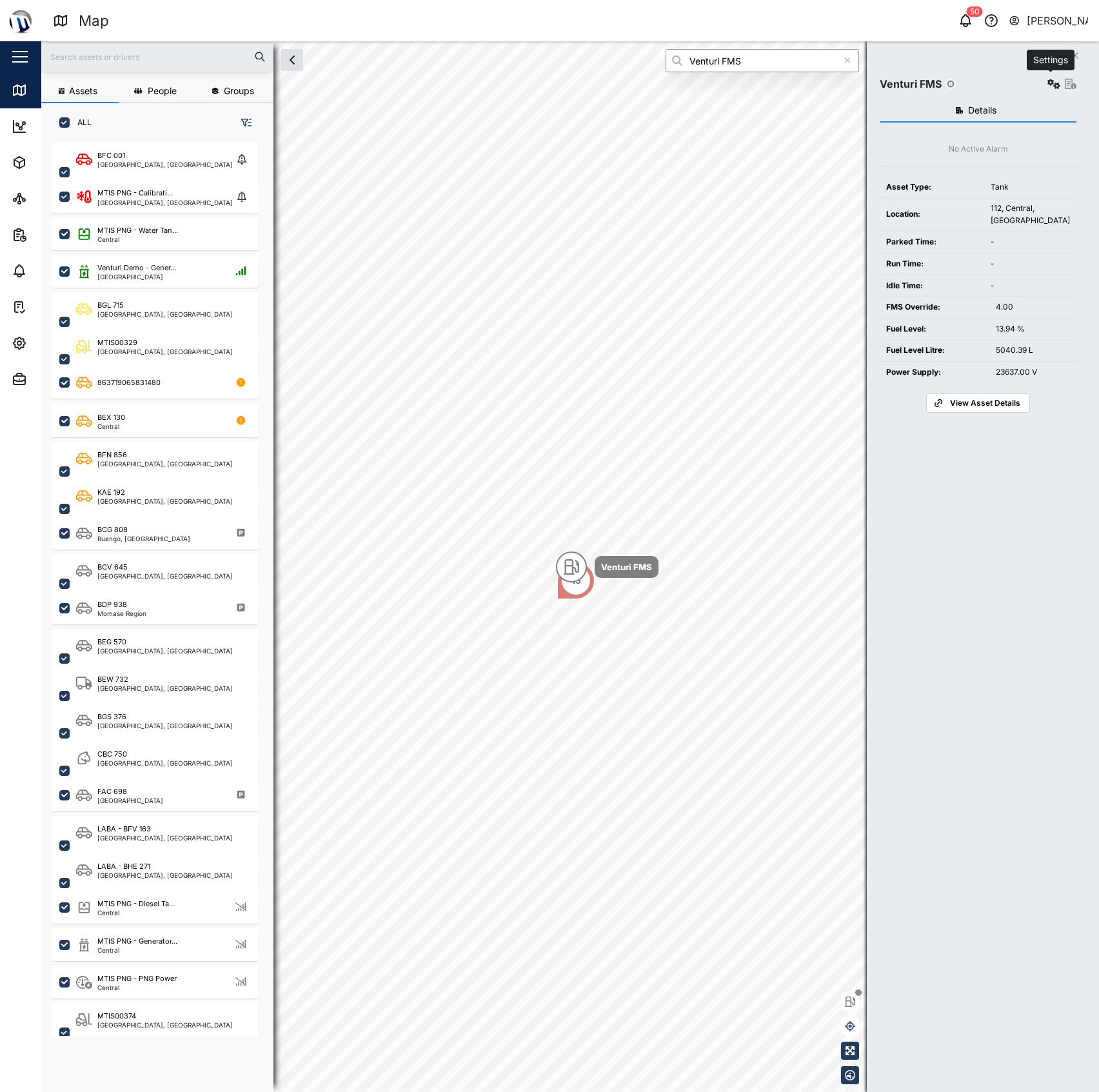
type input "Venturi FMS"
click at [1049, 88] on icon "button" at bounding box center [1054, 83] width 12 height 11
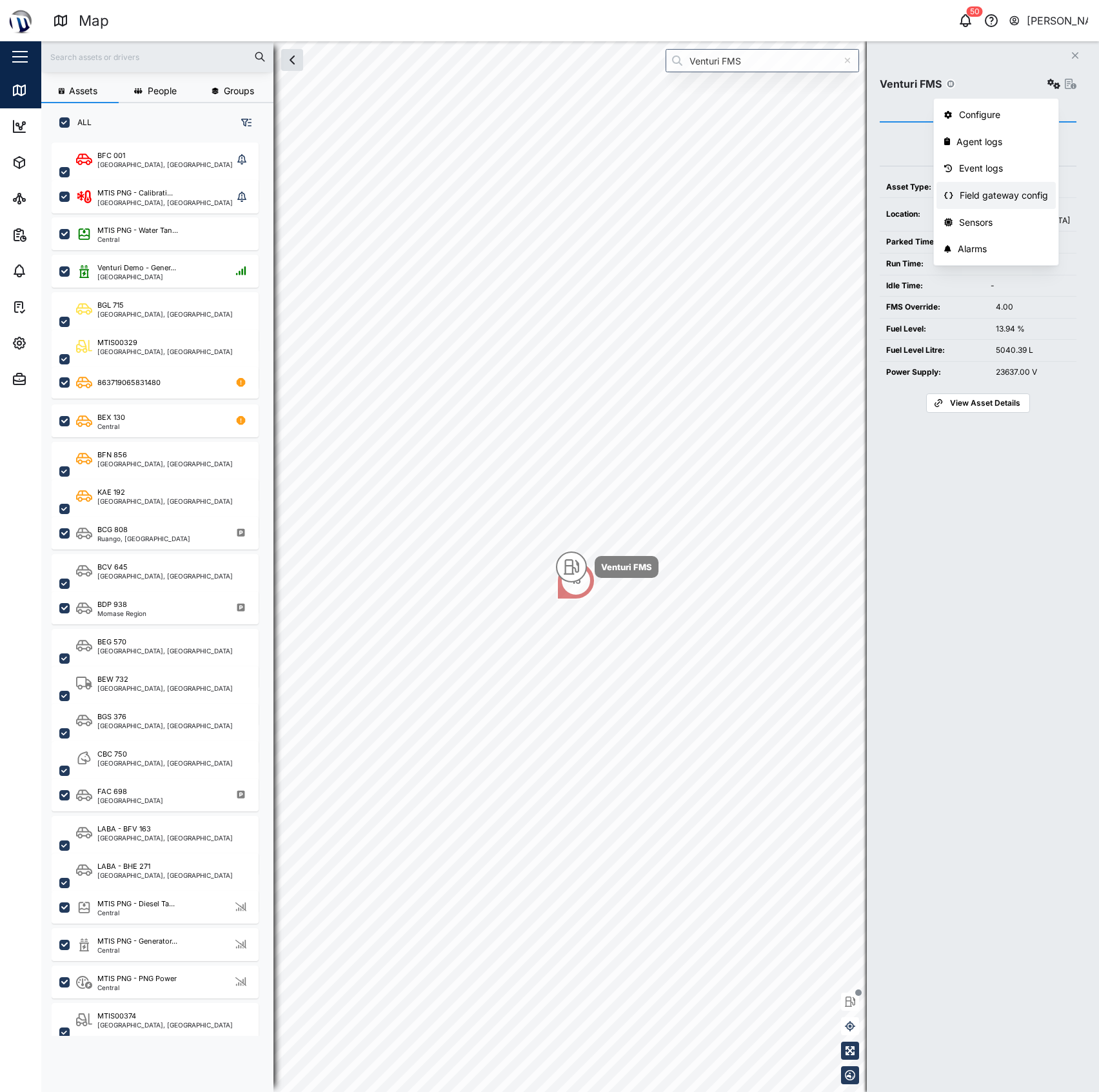
click at [998, 194] on div "Field gateway config" at bounding box center [1004, 195] width 88 height 14
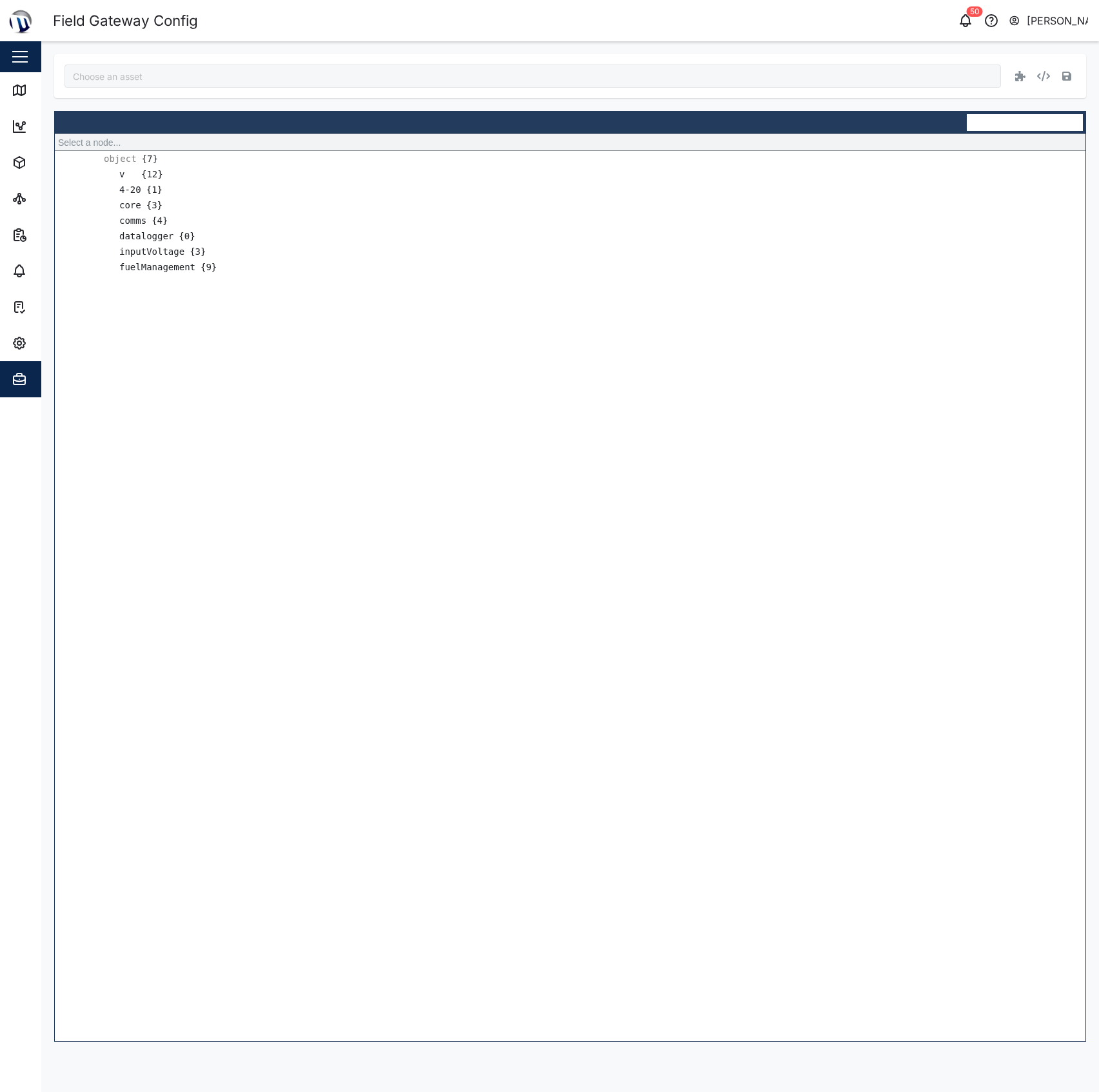
type input "Venturi FMS"
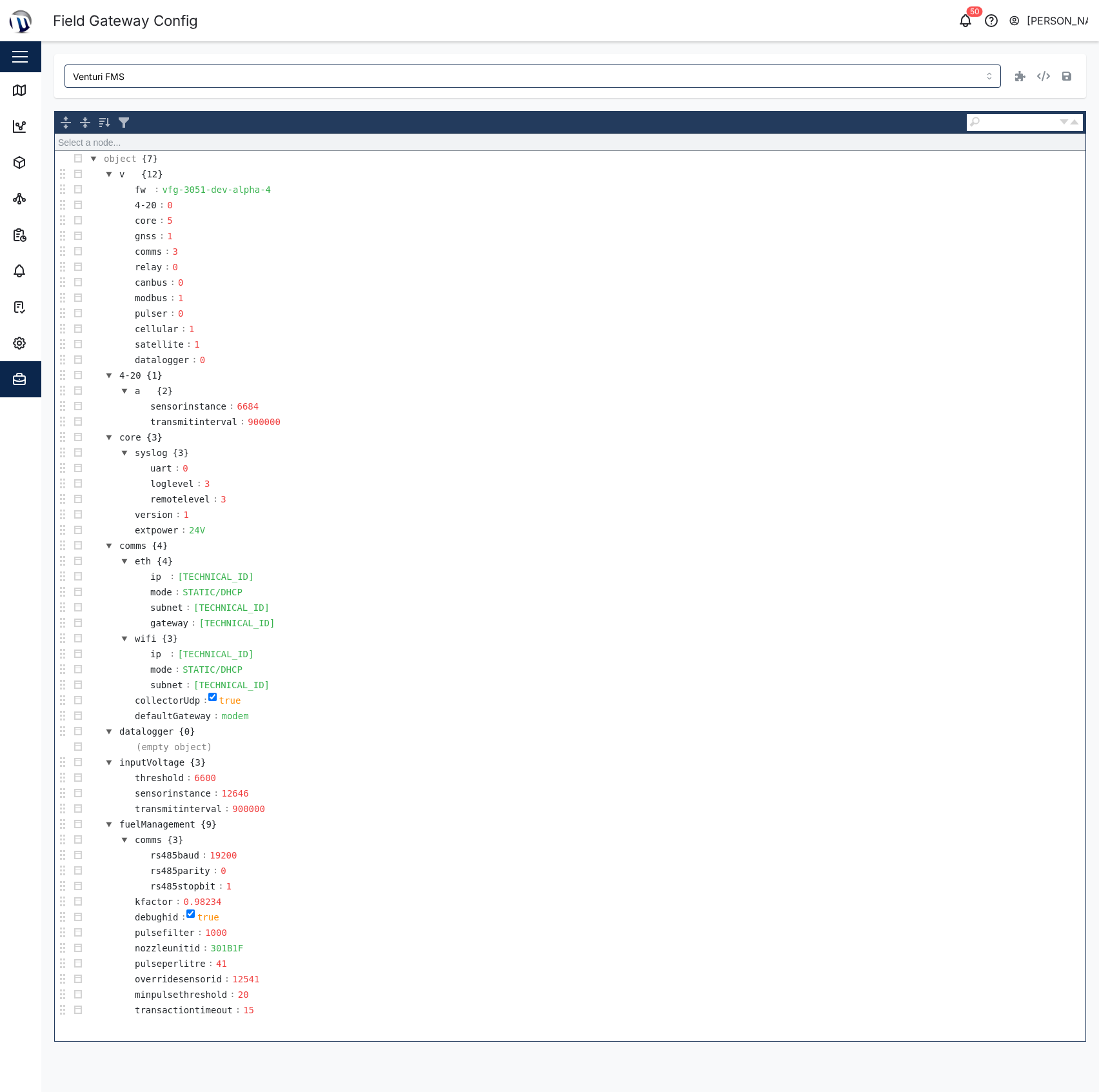
scroll to position [1, 0]
